Goal: Information Seeking & Learning: Learn about a topic

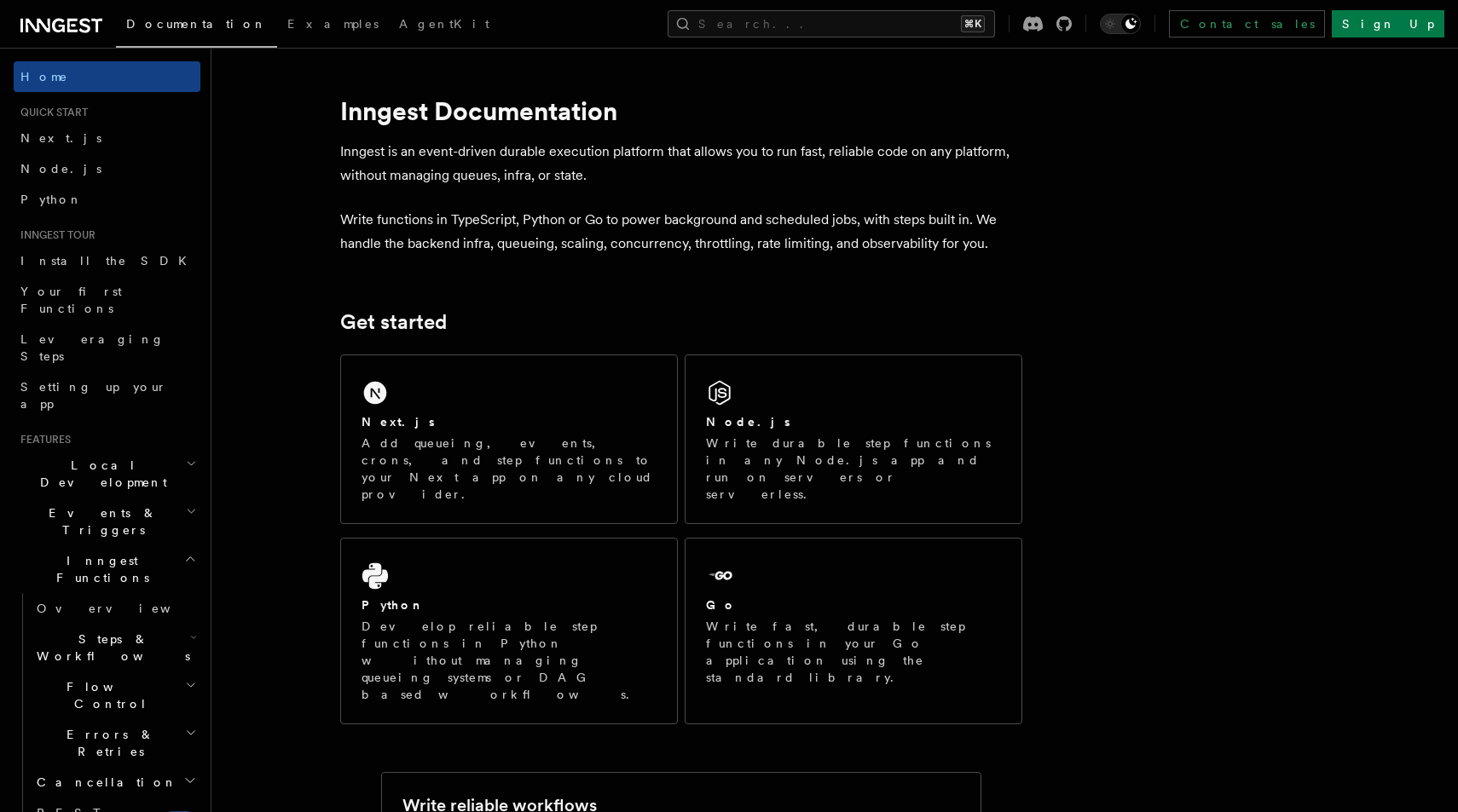
click at [853, 33] on button "Search... ⌘K" at bounding box center [831, 23] width 328 height 27
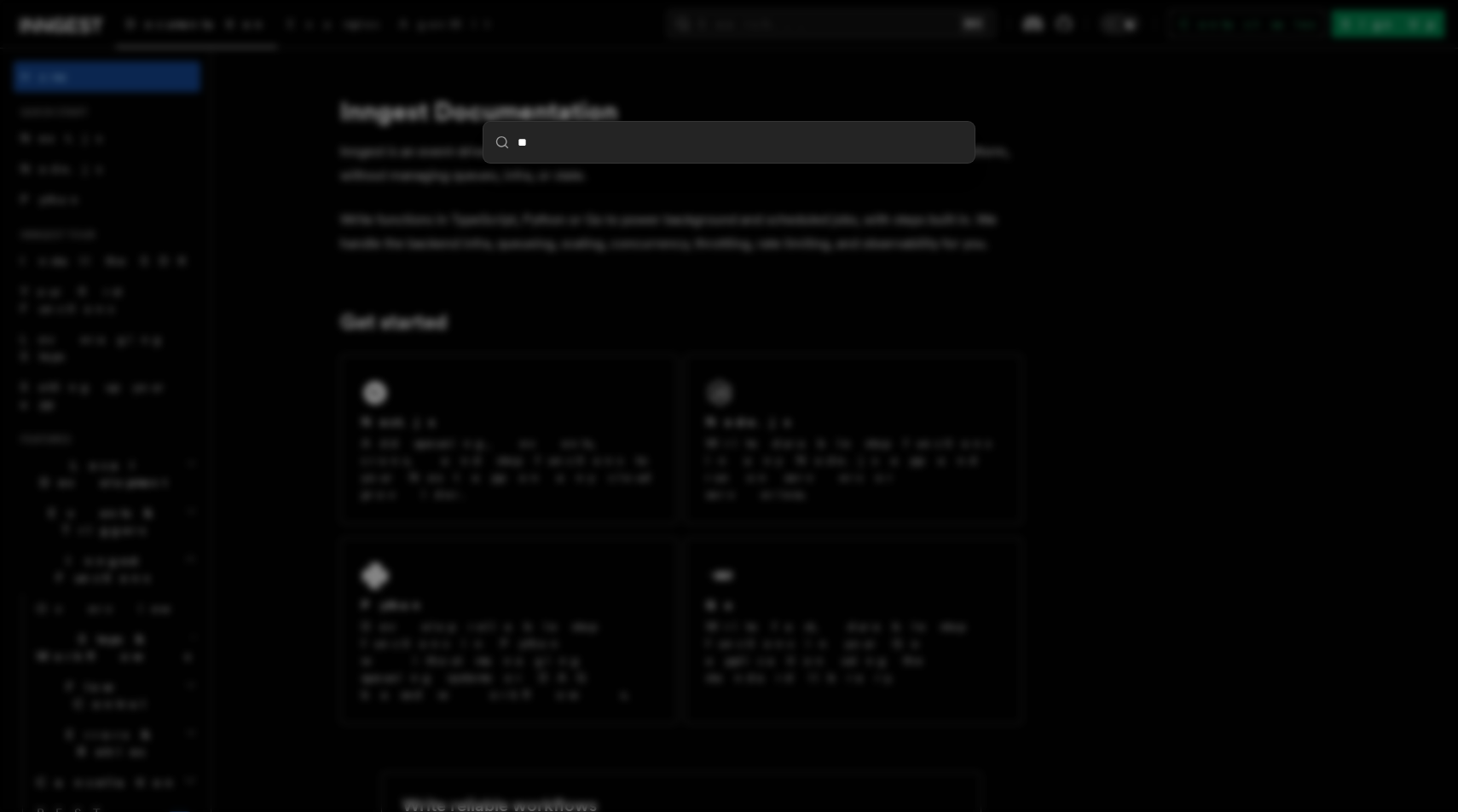
type input "***"
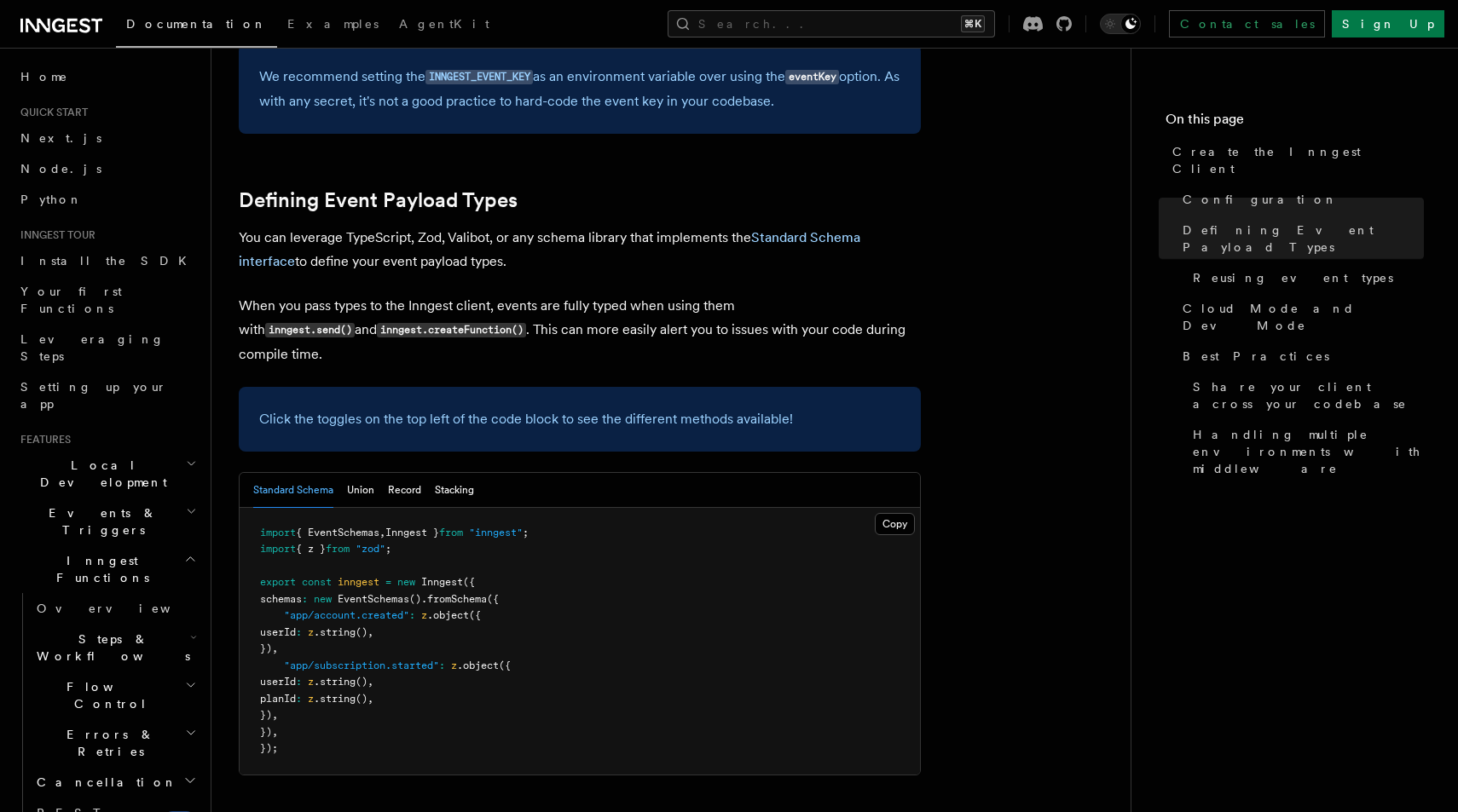
scroll to position [1414, 0]
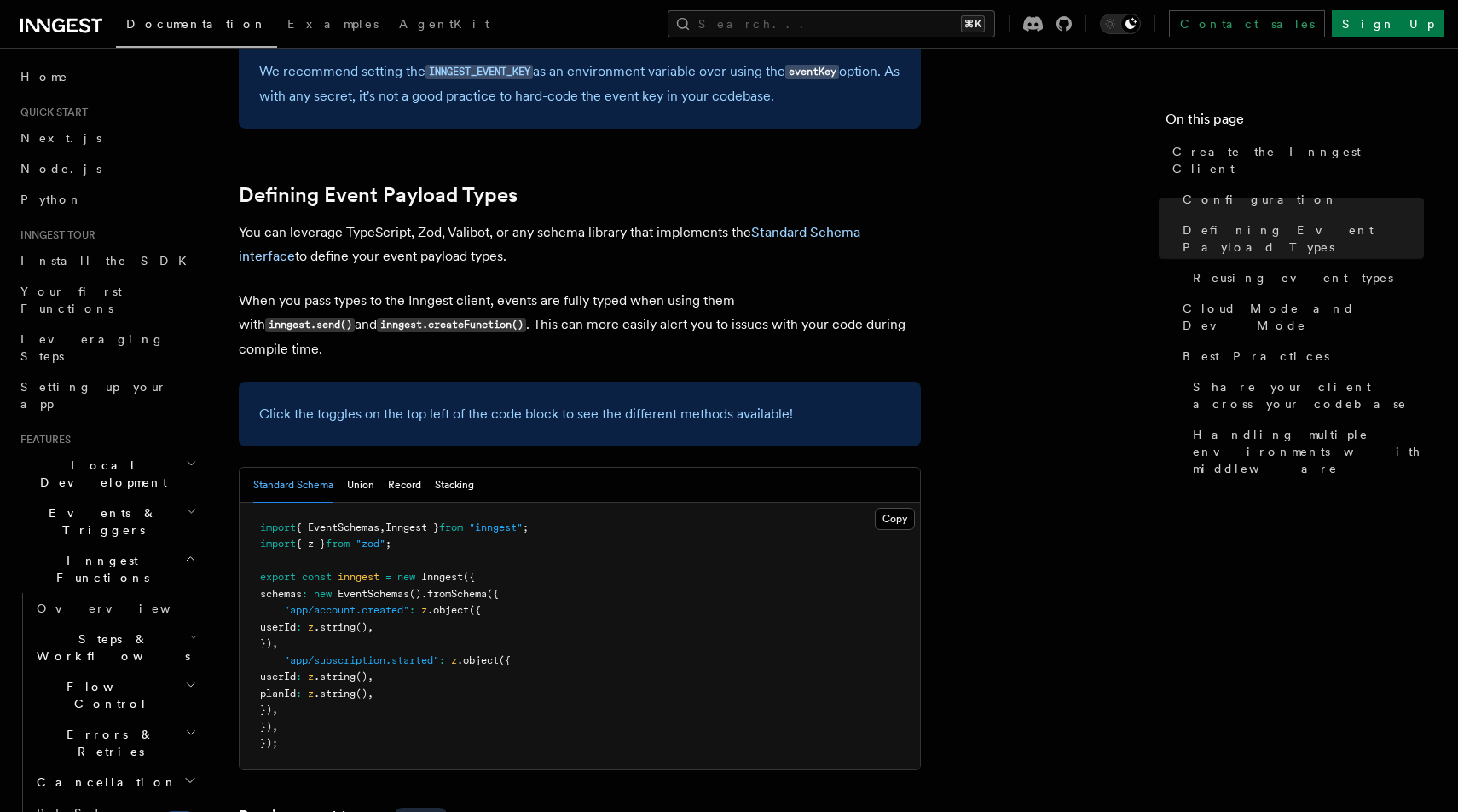
click at [125, 498] on h2 "Events & Triggers" at bounding box center [107, 521] width 187 height 48
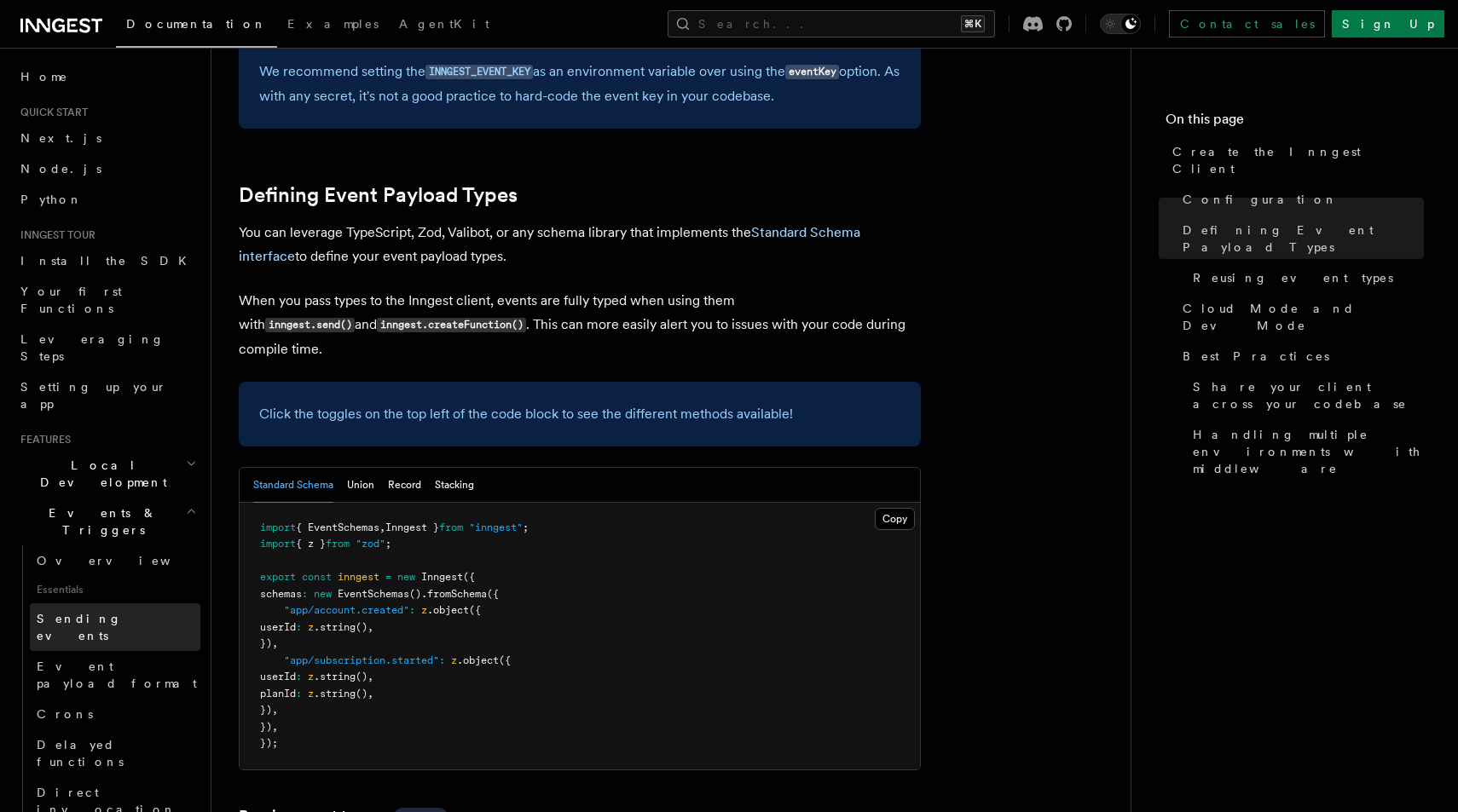
click at [89, 611] on span "Sending events" at bounding box center [118, 627] width 163 height 34
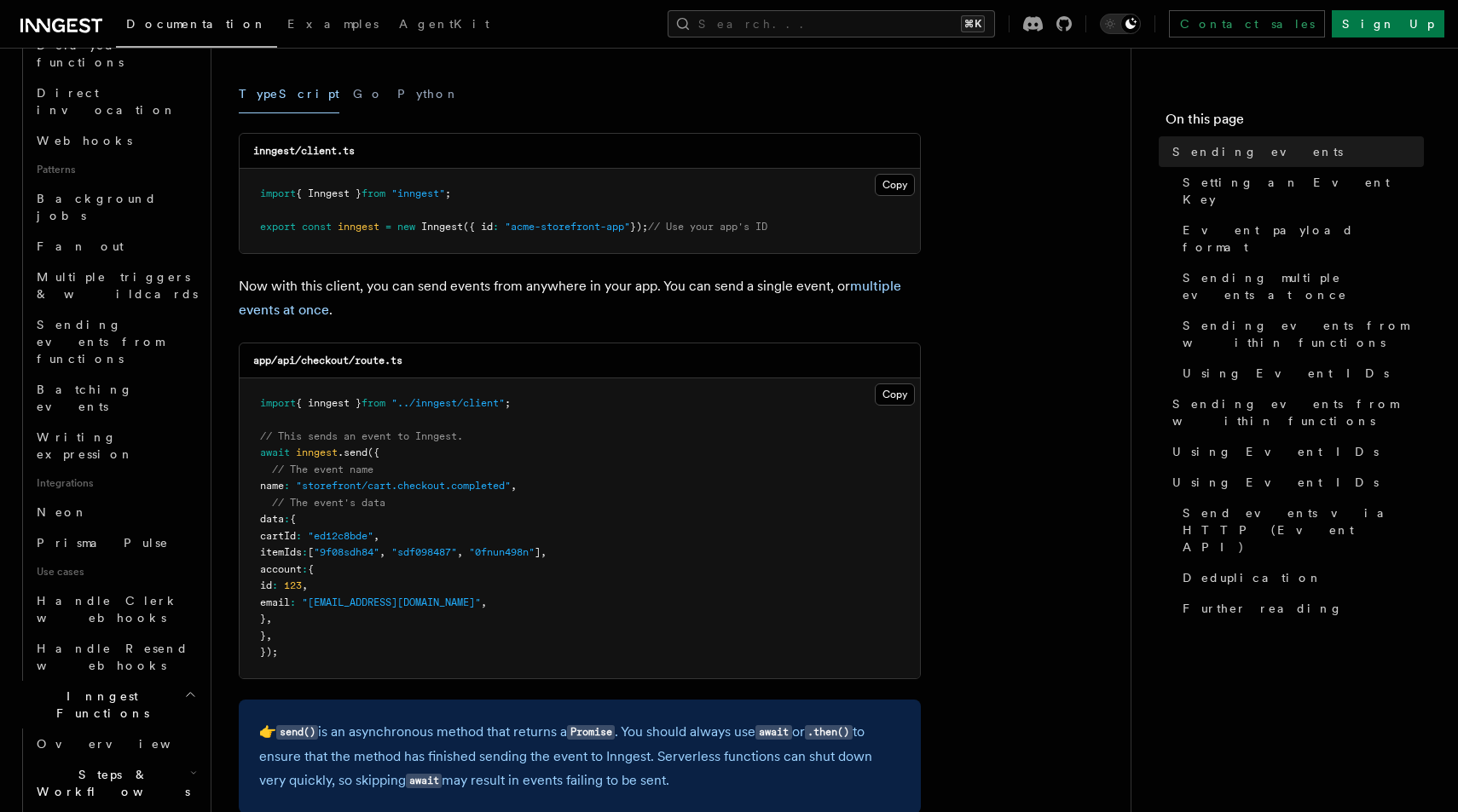
scroll to position [815, 0]
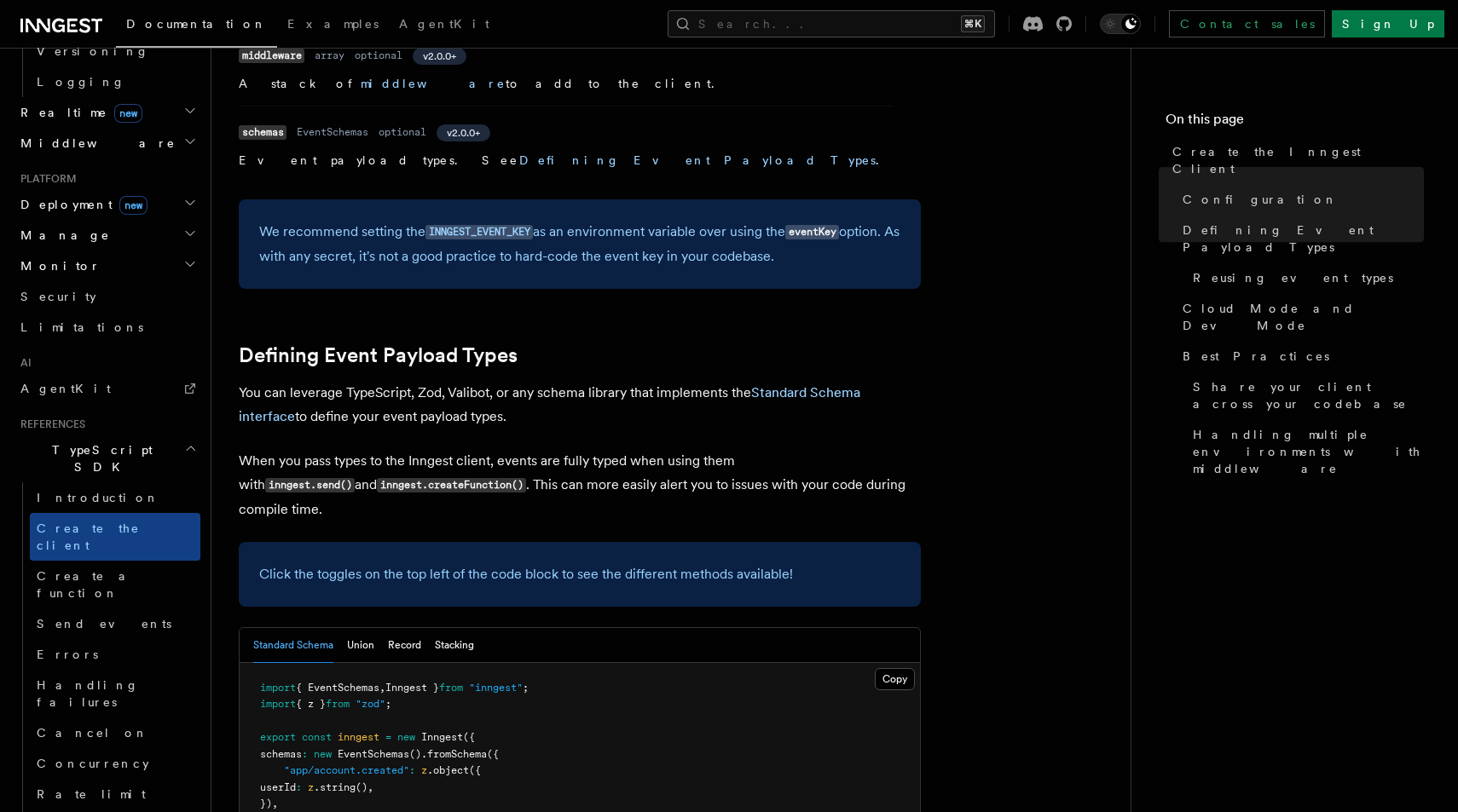
scroll to position [1293, 0]
